Goal: Task Accomplishment & Management: Use online tool/utility

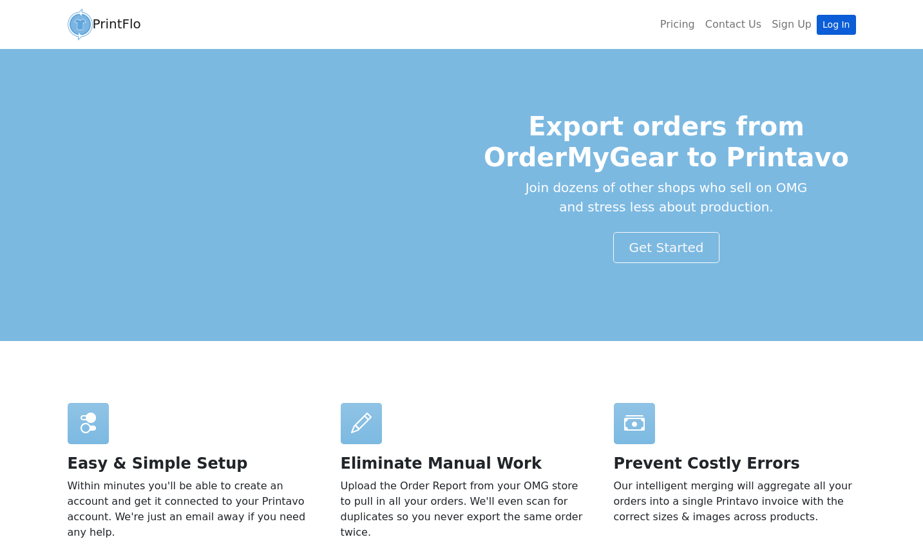
click at [838, 30] on link "Log In" at bounding box center [836, 25] width 39 height 20
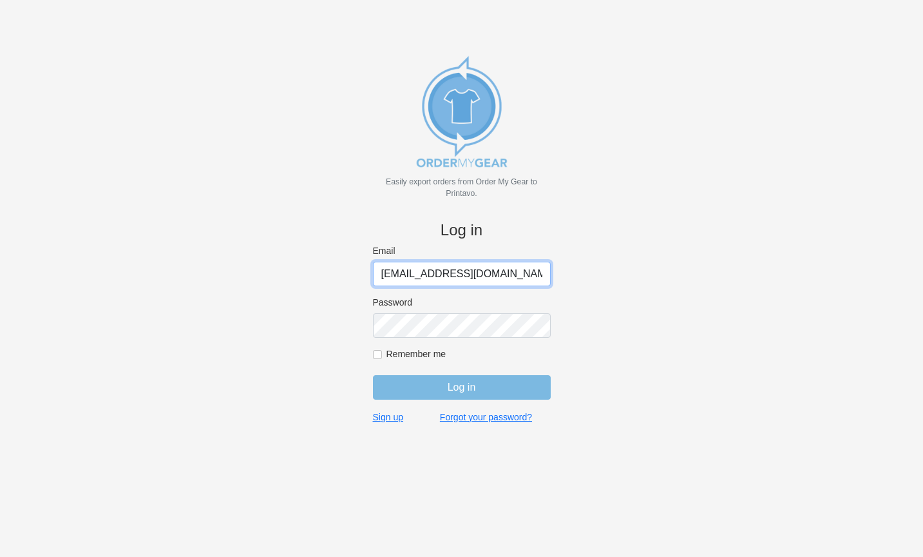
click at [476, 271] on input "[EMAIL_ADDRESS][DOMAIN_NAME]" at bounding box center [462, 274] width 178 height 24
type input "[EMAIL_ADDRESS][DOMAIN_NAME]"
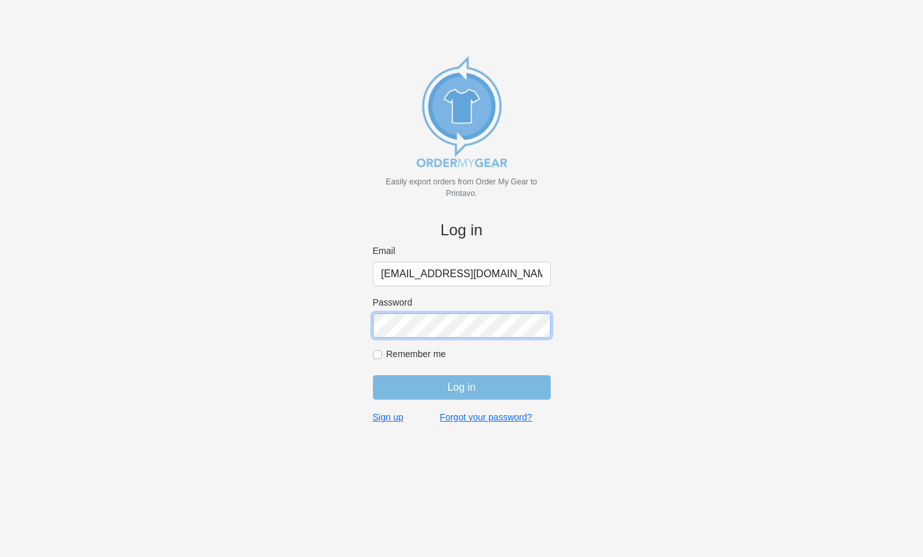
click at [461, 387] on input "Log in" at bounding box center [462, 387] width 178 height 24
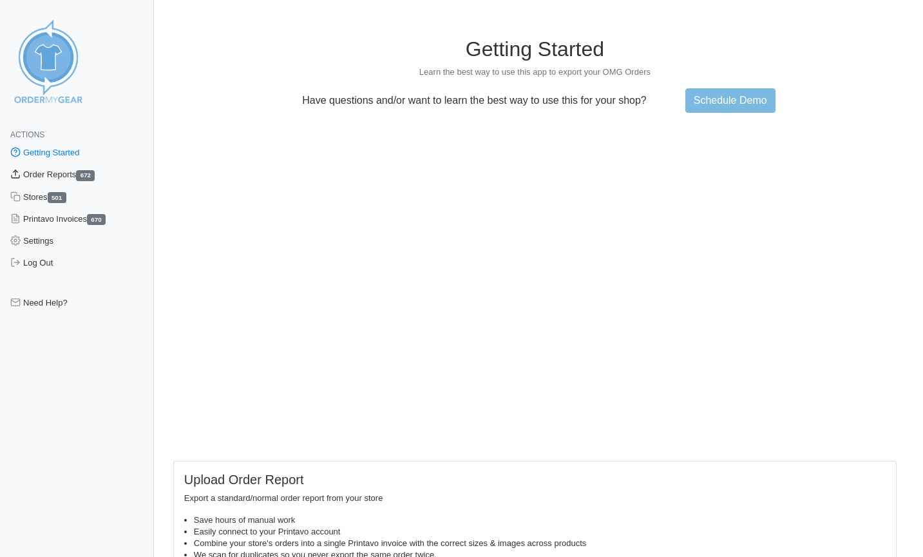
click at [68, 172] on link "Order Reports 672" at bounding box center [77, 175] width 154 height 22
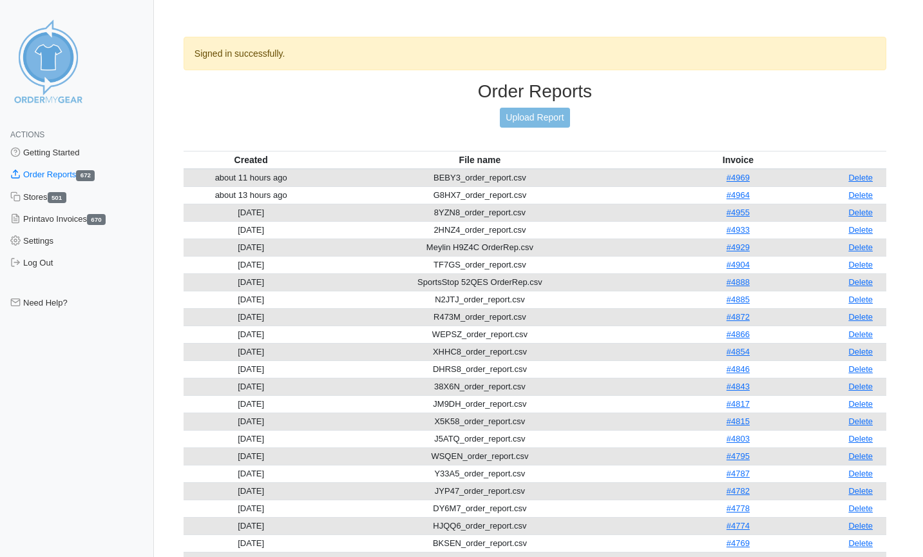
click at [522, 120] on link "Upload Report" at bounding box center [535, 118] width 70 height 20
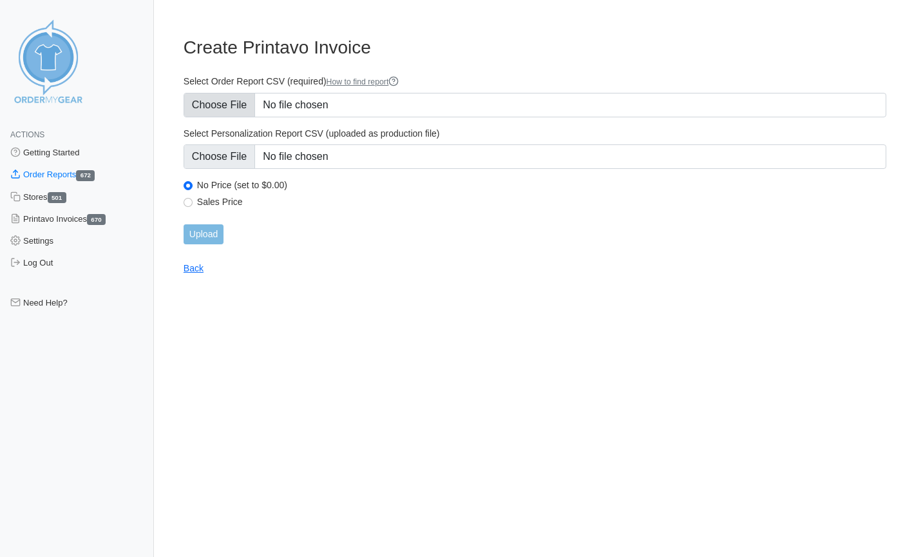
click at [232, 98] on input "Select Order Report CSV (required) How to find report" at bounding box center [535, 105] width 703 height 24
type input "C:\fakepath\HC8US_order_report.csv"
click at [215, 232] on input "Upload" at bounding box center [204, 234] width 40 height 20
